Goal: Navigation & Orientation: Find specific page/section

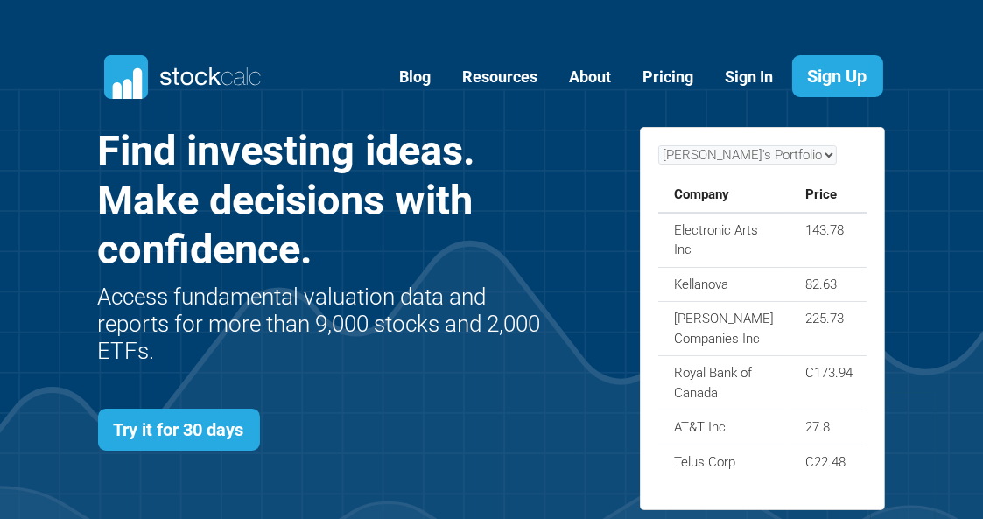
scroll to position [621, 840]
